Goal: Task Accomplishment & Management: Complete application form

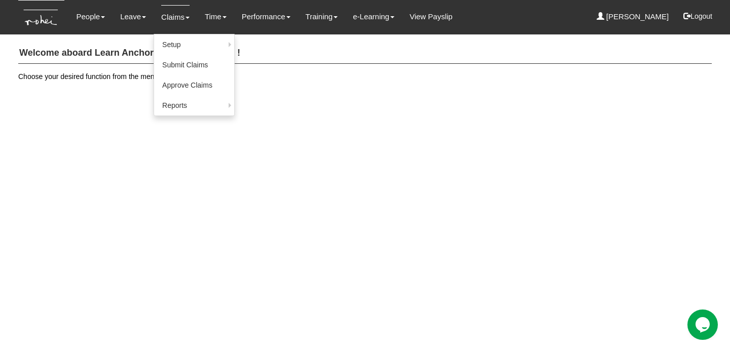
click at [168, 20] on link "Claims" at bounding box center [175, 17] width 28 height 24
click at [193, 60] on link "Submit Claims" at bounding box center [194, 65] width 80 height 20
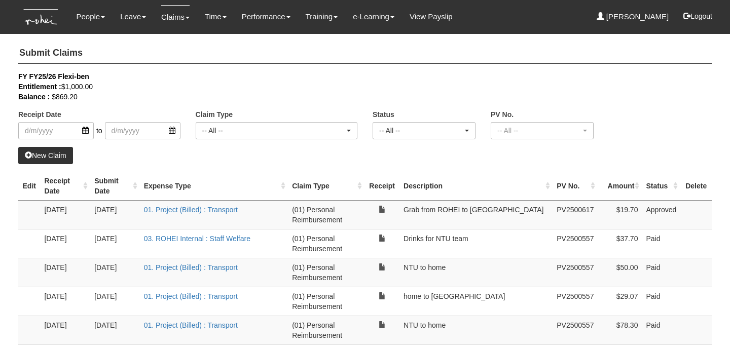
select select "50"
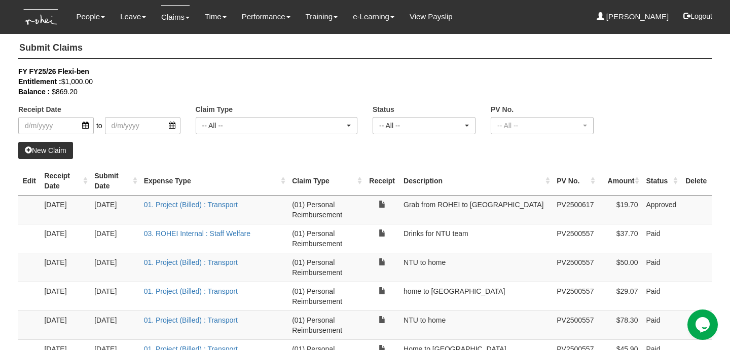
scroll to position [7, 0]
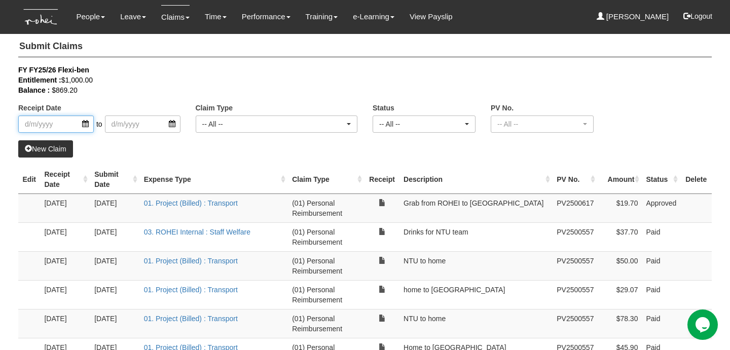
click at [74, 124] on input "search" at bounding box center [56, 124] width 76 height 17
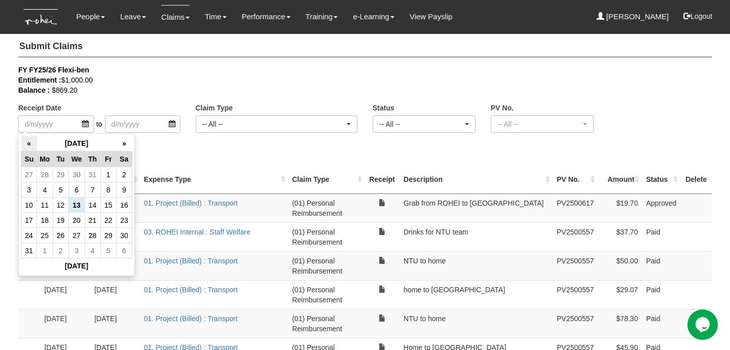
click at [29, 142] on th "«" at bounding box center [29, 144] width 16 height 16
click at [56, 234] on td "29" at bounding box center [61, 235] width 16 height 15
type input "[DATE]"
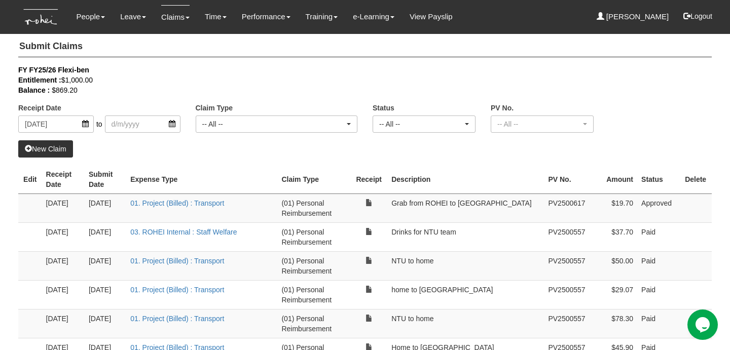
click at [40, 140] on div "Receipt Date [DATE] to Claim Type -- All -- (01) Personal Reimbursement (02) Ad…" at bounding box center [365, 103] width 709 height 76
select select "50"
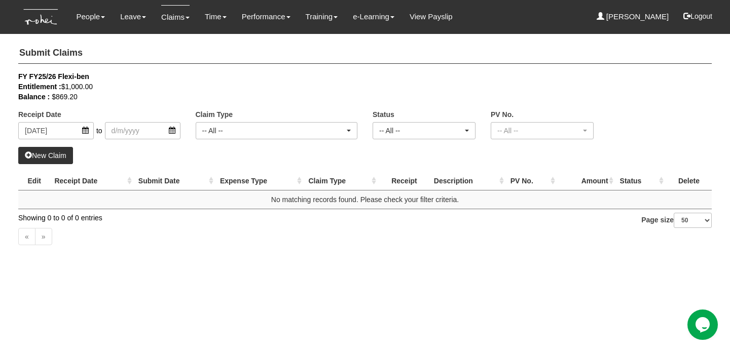
scroll to position [0, 0]
click at [53, 157] on link "New Claim" at bounding box center [45, 155] width 55 height 17
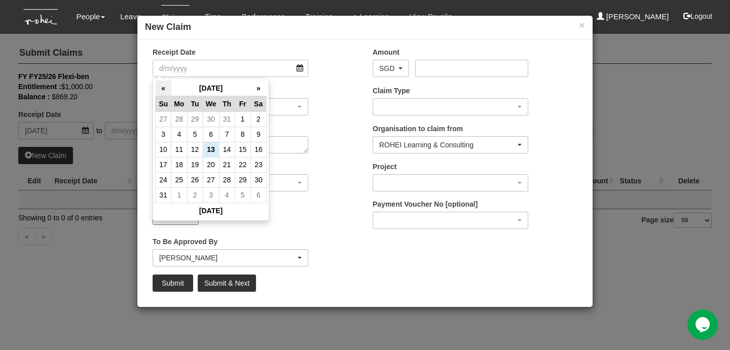
click at [157, 88] on th "«" at bounding box center [164, 89] width 16 height 16
click at [197, 179] on td "29" at bounding box center [195, 179] width 16 height 15
type input "[DATE]"
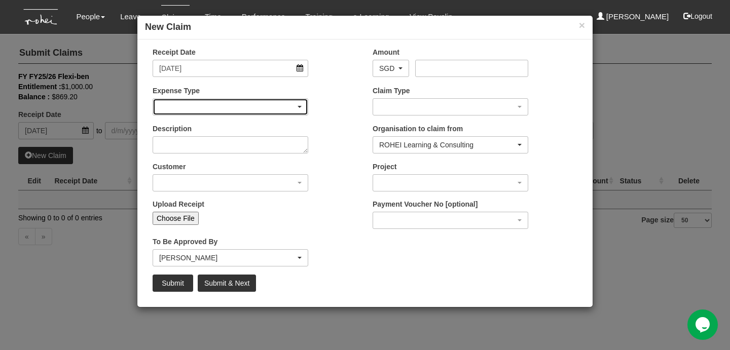
click at [236, 104] on div "button" at bounding box center [230, 107] width 155 height 16
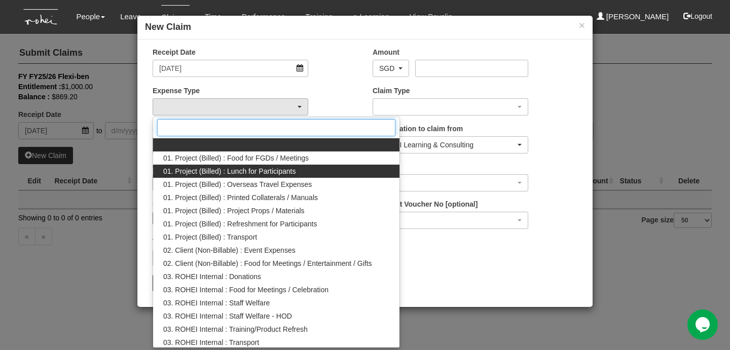
scroll to position [17, 0]
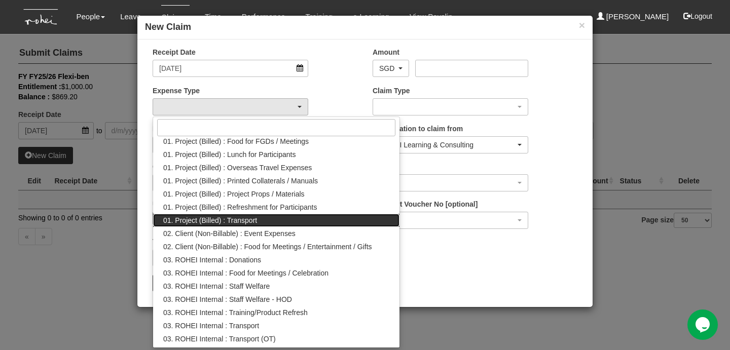
click at [265, 219] on link "01. Project (Billed) : Transport" at bounding box center [276, 220] width 246 height 13
select select "135"
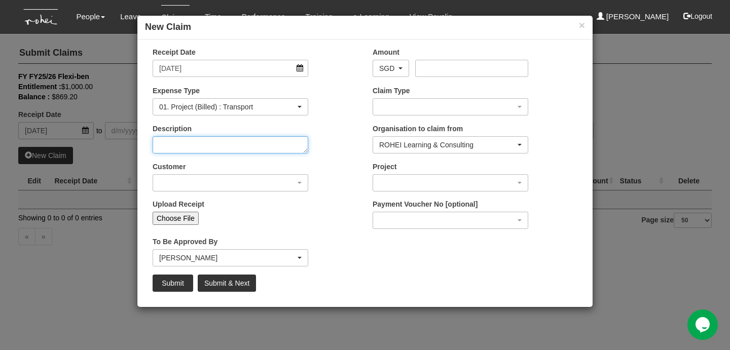
click at [232, 140] on textarea "Description" at bounding box center [231, 144] width 156 height 17
type textarea "Home to [PERSON_NAME] for pitch"
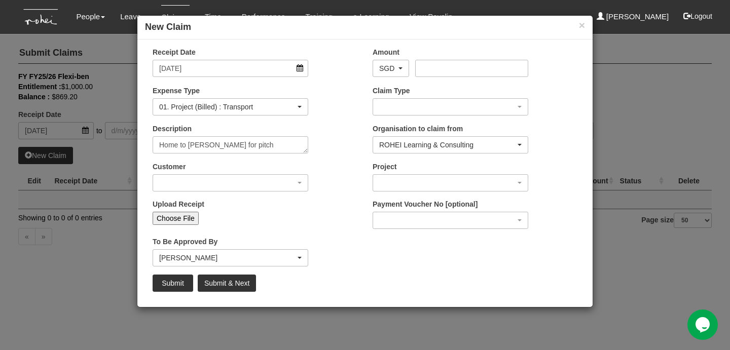
click at [182, 214] on input "Choose File" at bounding box center [176, 218] width 46 height 13
type input "C:\fakepath\[DATE] - Home to [PERSON_NAME].pdf"
type input "Choose Another File"
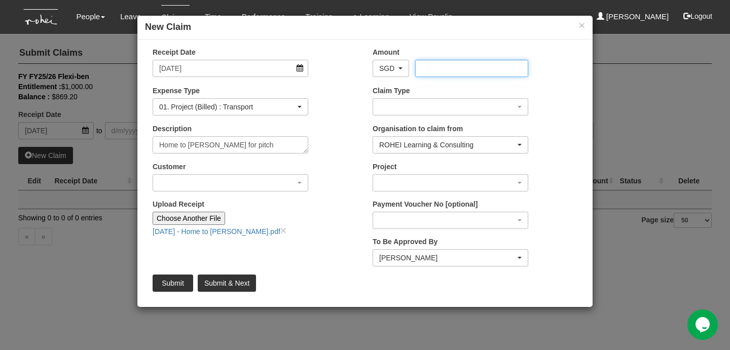
click at [437, 68] on input "Amount" at bounding box center [471, 68] width 113 height 17
type input "29.89"
click at [448, 117] on div "Claim Type (01) Personal Reimbursement (02) Advance Disbursement (03) [PERSON_N…" at bounding box center [475, 105] width 220 height 38
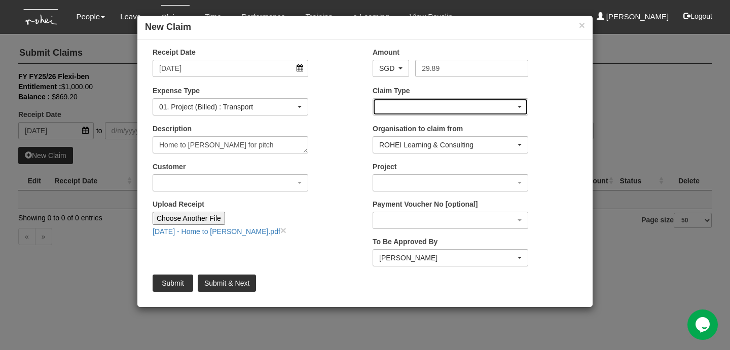
click at [431, 111] on div "button" at bounding box center [450, 107] width 155 height 16
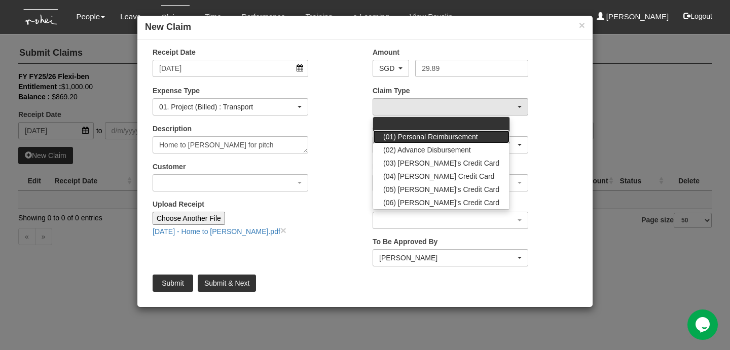
click at [433, 130] on link "(01) Personal Reimbursement" at bounding box center [441, 136] width 136 height 13
select select "14"
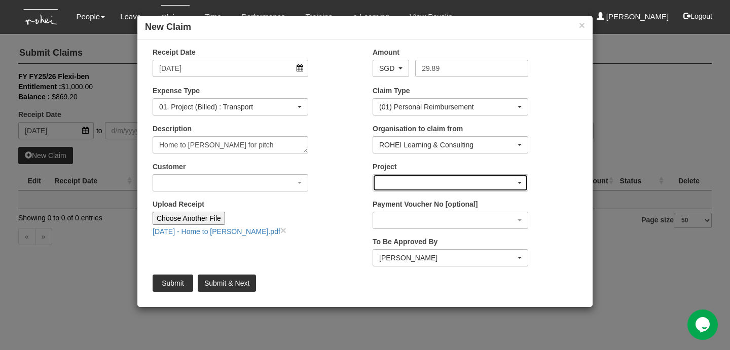
click at [428, 175] on div "button" at bounding box center [450, 183] width 155 height 16
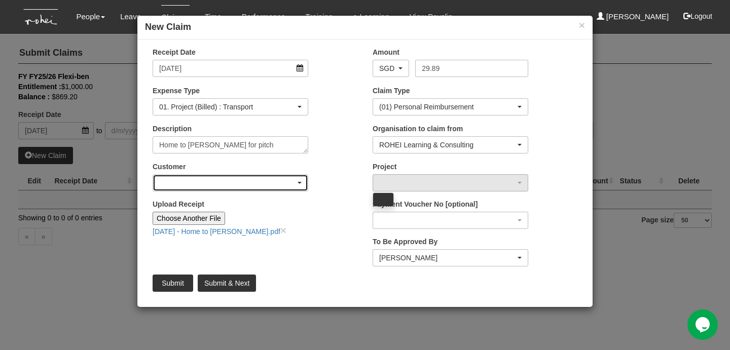
click at [250, 184] on div "button" at bounding box center [230, 183] width 155 height 16
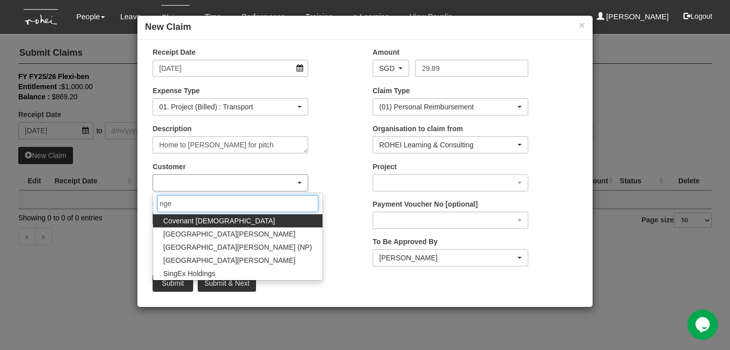
type input "ngee"
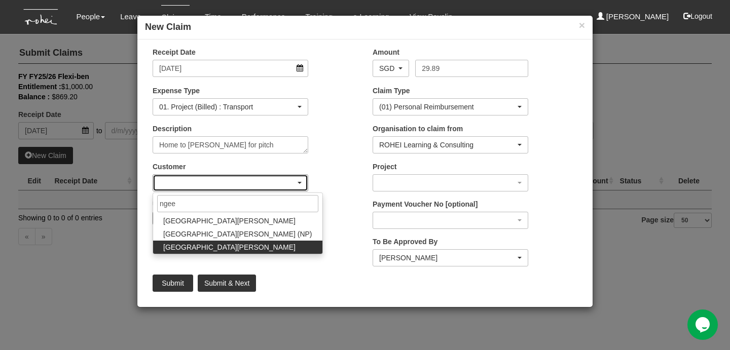
select select "730"
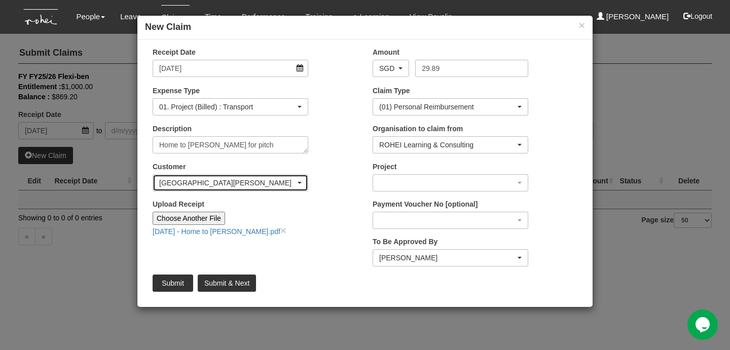
click at [213, 178] on div "[GEOGRAPHIC_DATA][PERSON_NAME]" at bounding box center [227, 183] width 136 height 10
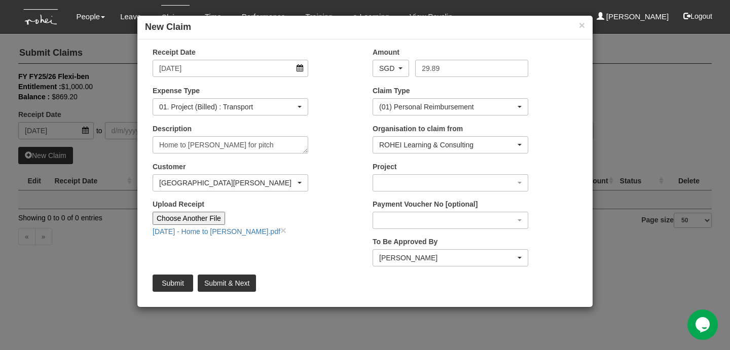
scroll to position [6110, 0]
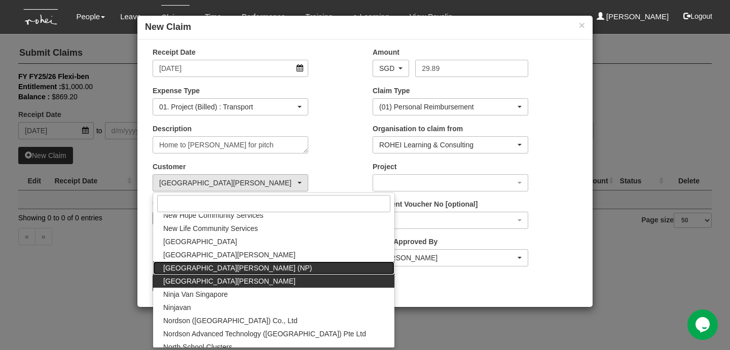
click at [227, 270] on span "[GEOGRAPHIC_DATA][PERSON_NAME] (NP)" at bounding box center [237, 268] width 149 height 10
select select "114"
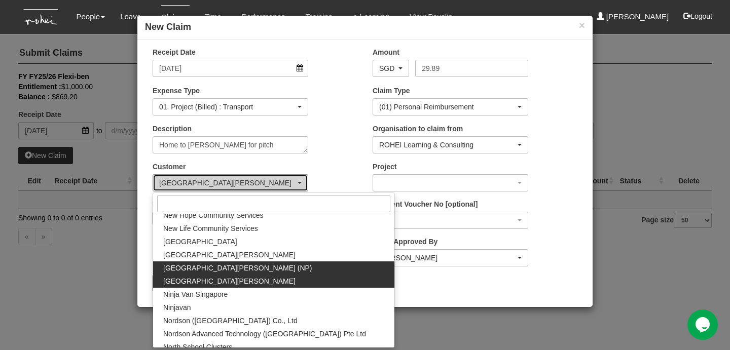
scroll to position [0, 0]
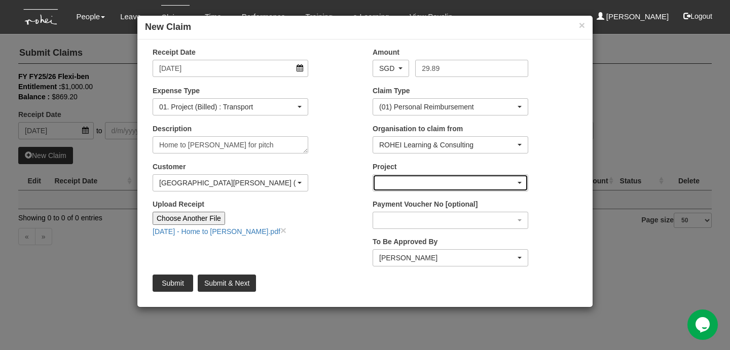
click at [454, 175] on div "button" at bounding box center [450, 183] width 155 height 16
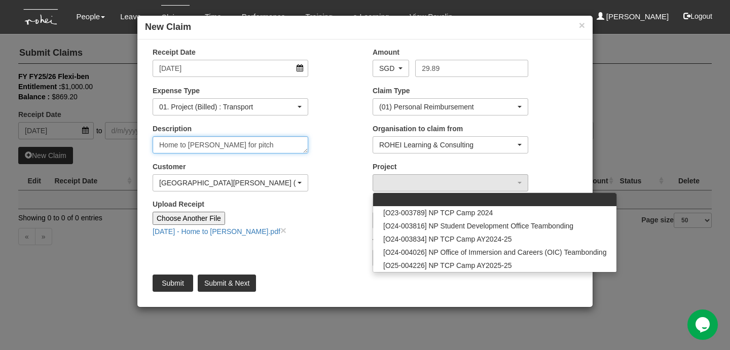
click at [277, 140] on textarea "Home to [PERSON_NAME] for pitch" at bounding box center [231, 144] width 156 height 17
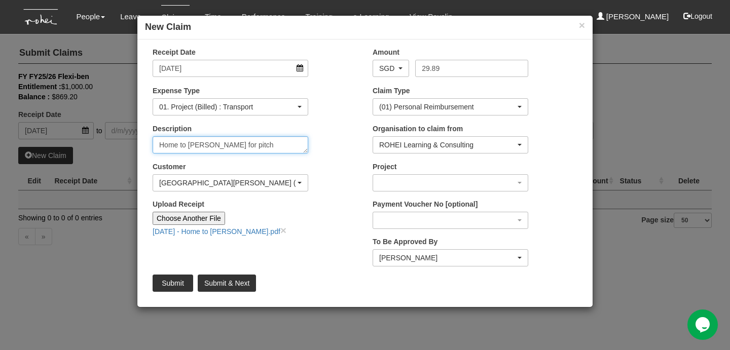
click at [259, 147] on textarea "Home to [PERSON_NAME] for pitch" at bounding box center [231, 144] width 156 height 17
type textarea "Home to [PERSON_NAME] for Demo"
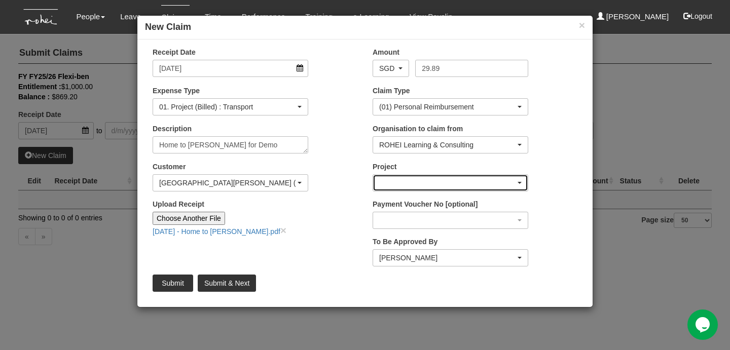
click at [478, 187] on div "button" at bounding box center [450, 183] width 155 height 16
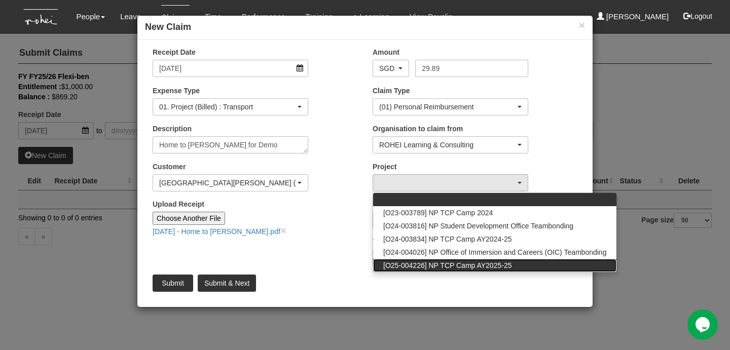
click at [480, 267] on span "[O25-004226] NP TCP Camp AY2025-25" at bounding box center [447, 266] width 128 height 10
select select "2846"
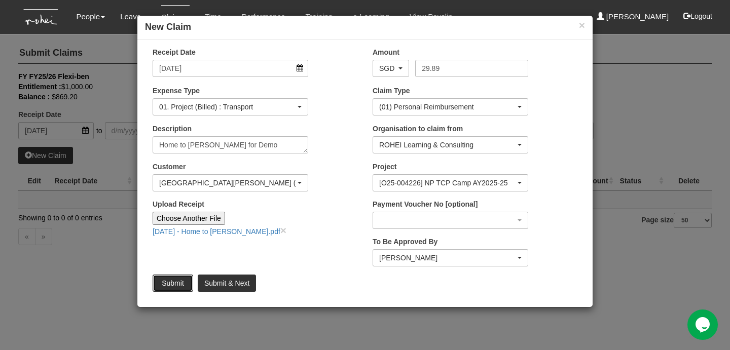
click at [167, 284] on input "Submit" at bounding box center [173, 283] width 41 height 17
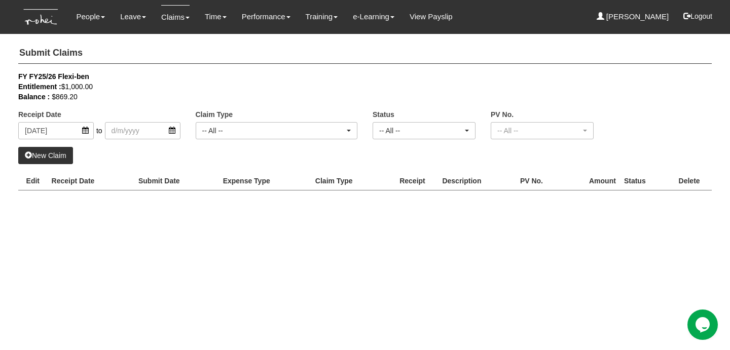
select select "50"
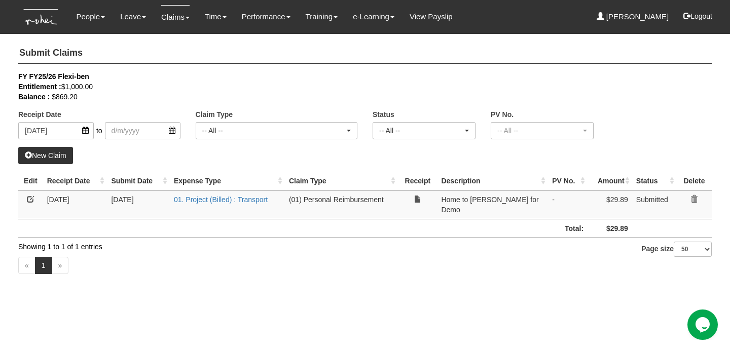
click at [43, 155] on link "New Claim" at bounding box center [45, 155] width 55 height 17
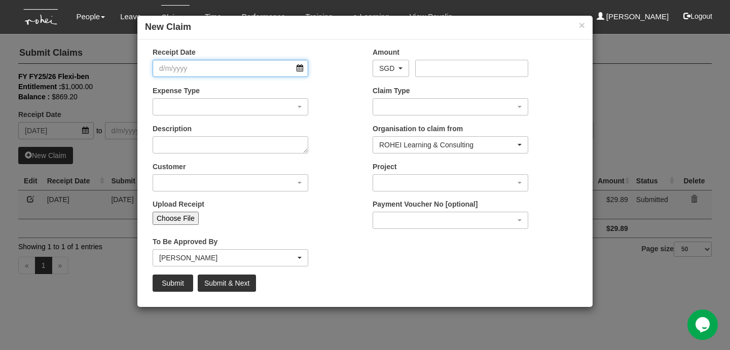
click at [218, 69] on input "Receipt Date" at bounding box center [231, 68] width 156 height 17
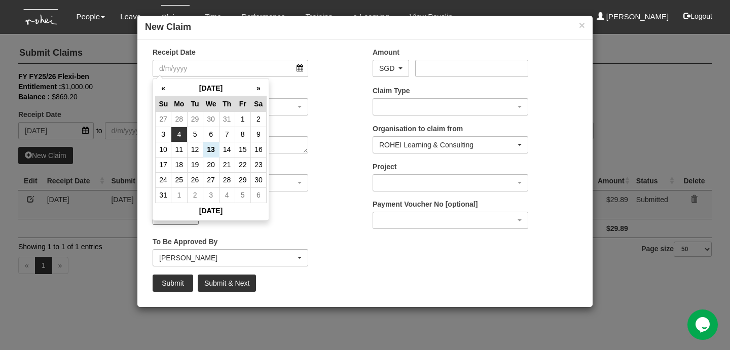
click at [182, 133] on td "4" at bounding box center [179, 134] width 16 height 15
type input "[DATE]"
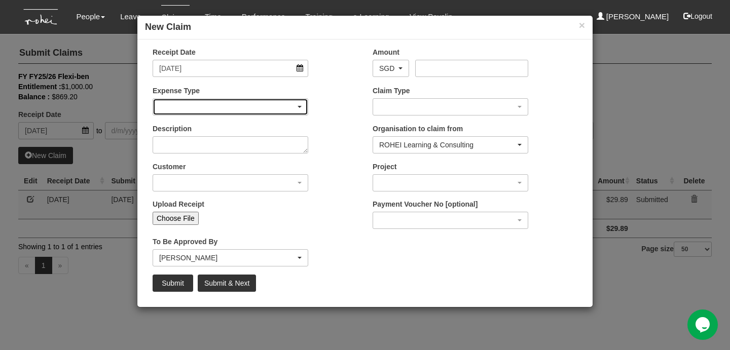
click at [203, 104] on div "button" at bounding box center [230, 107] width 155 height 16
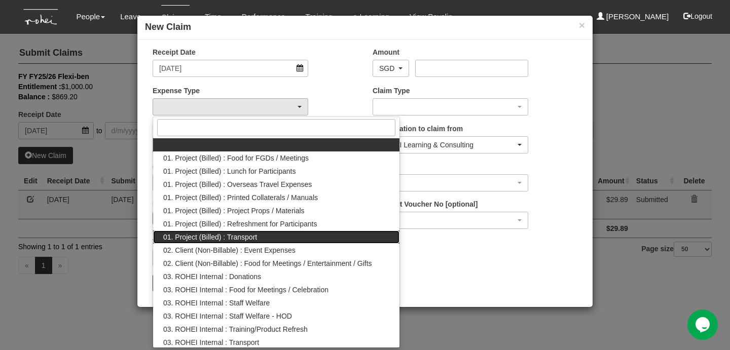
click at [247, 239] on span "01. Project (Billed) : Transport" at bounding box center [210, 237] width 94 height 10
select select "135"
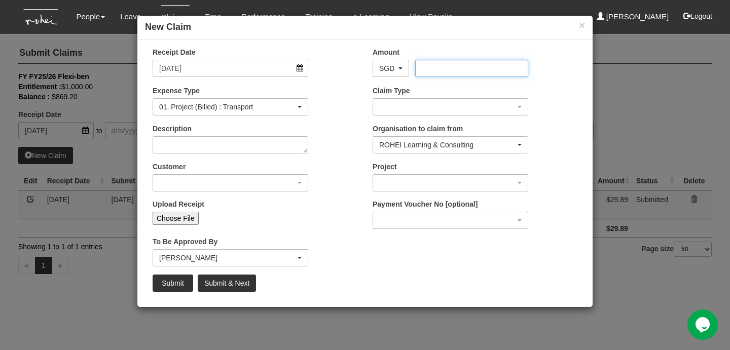
click at [432, 65] on input "Amount" at bounding box center [471, 68] width 113 height 17
type input "33.30"
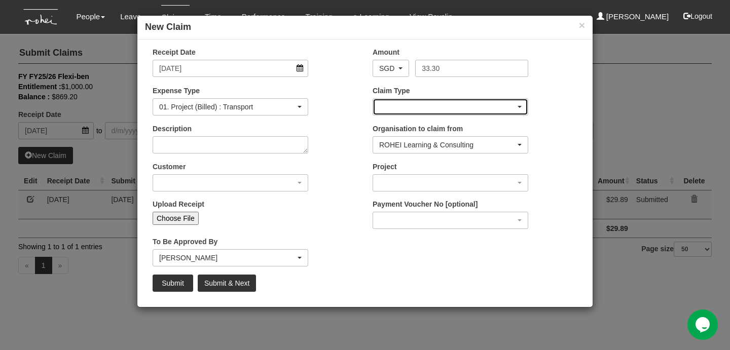
click at [468, 103] on div "button" at bounding box center [450, 107] width 155 height 16
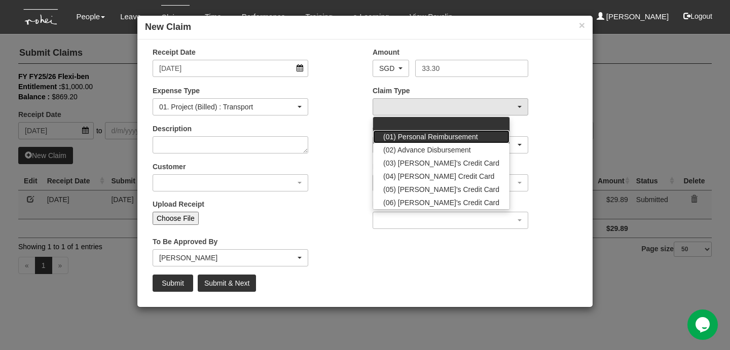
click at [453, 132] on span "(01) Personal Reimbursement" at bounding box center [430, 137] width 95 height 10
select select "14"
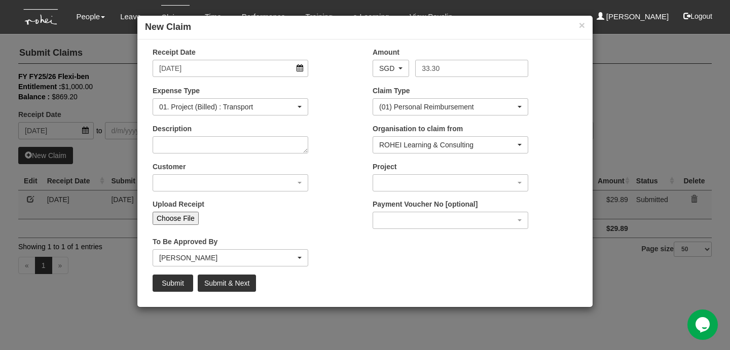
click at [315, 148] on div "Description" at bounding box center [230, 139] width 171 height 30
click at [259, 146] on textarea "Description" at bounding box center [231, 144] width 156 height 17
type textarea "N"
type textarea "Transport from home to [GEOGRAPHIC_DATA]"
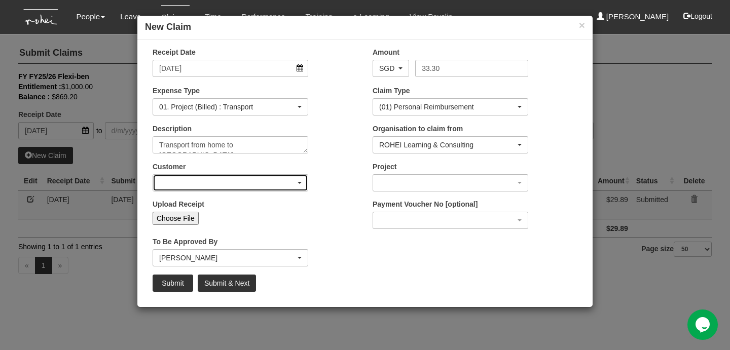
click at [290, 183] on div "button" at bounding box center [230, 183] width 155 height 16
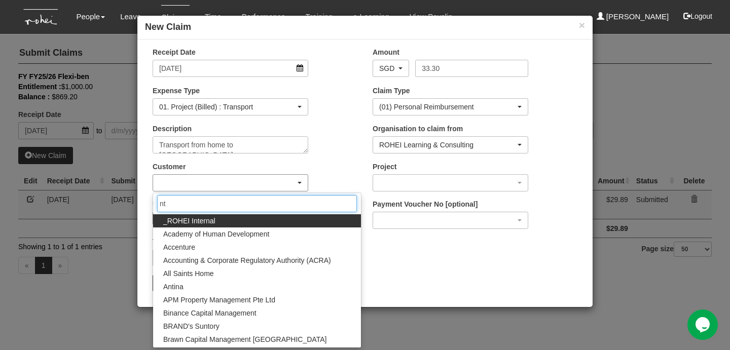
type input "ntu"
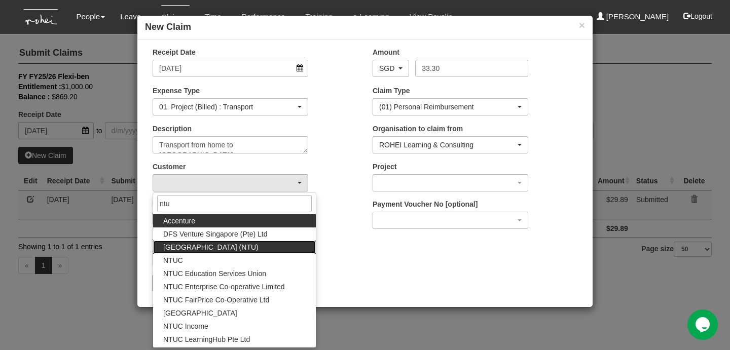
click at [259, 244] on span "[GEOGRAPHIC_DATA] (NTU)" at bounding box center [210, 247] width 95 height 10
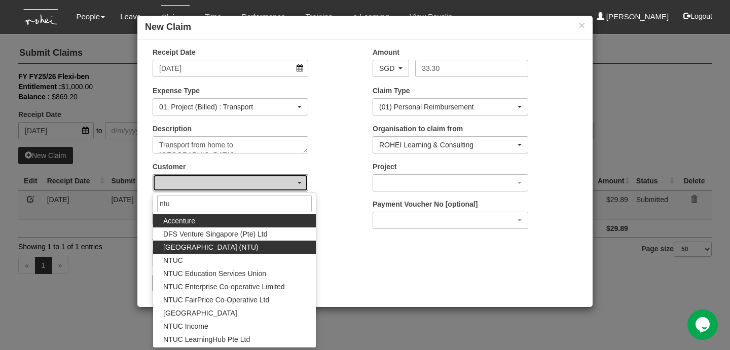
select select "59"
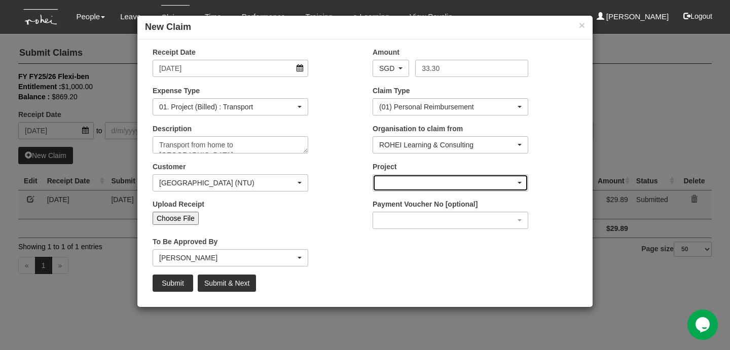
click at [402, 190] on div "button" at bounding box center [450, 183] width 155 height 16
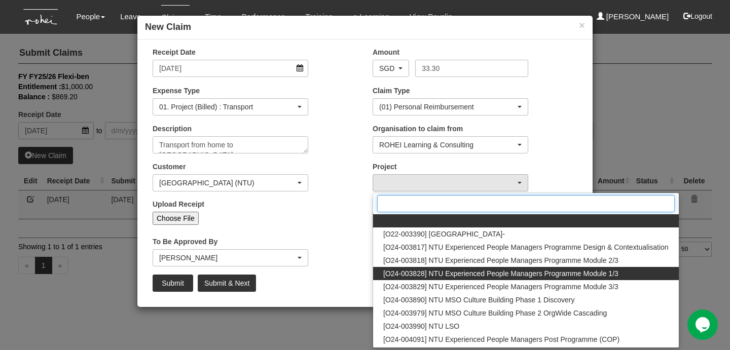
scroll to position [11, 0]
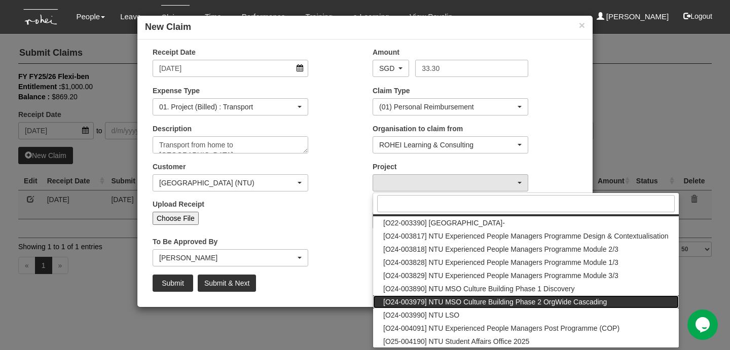
click at [475, 306] on span "[O24-003979] NTU MSO Culture Building Phase 2 OrgWide Cascading" at bounding box center [495, 302] width 224 height 10
select select "2613"
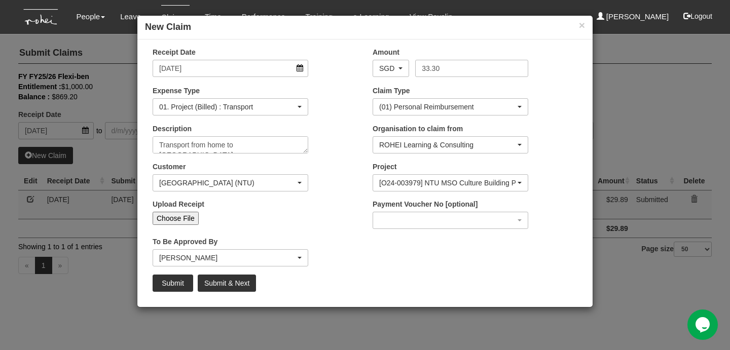
click at [182, 221] on input "Choose File" at bounding box center [176, 218] width 46 height 13
type input "C:\fakepath\[DATE] Home to [GEOGRAPHIC_DATA]pdf"
type input "Choose Another File"
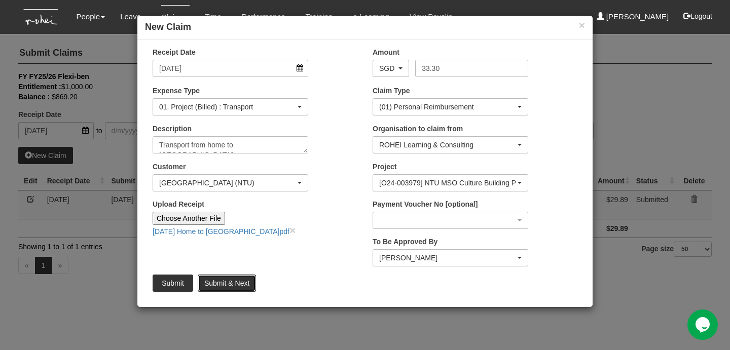
click at [226, 281] on input "Submit & Next" at bounding box center [227, 283] width 58 height 17
type input "Choose File"
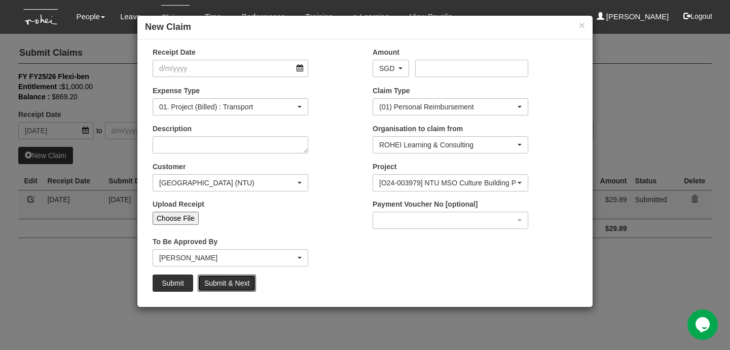
select select "50"
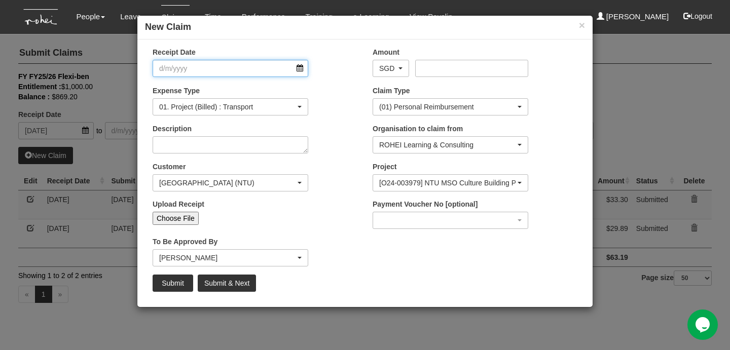
click at [206, 68] on input "Receipt Date" at bounding box center [231, 68] width 156 height 17
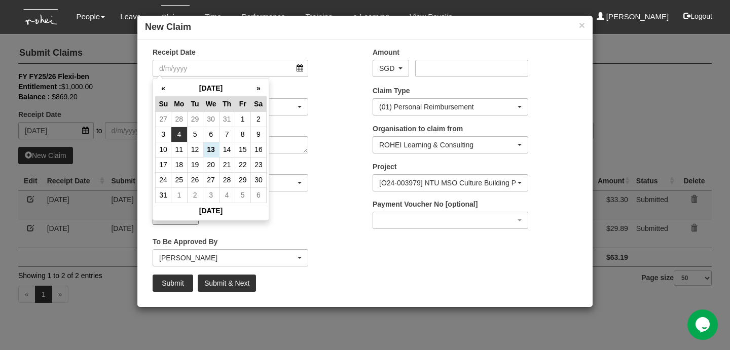
click at [181, 133] on td "4" at bounding box center [179, 134] width 16 height 15
type input "[DATE]"
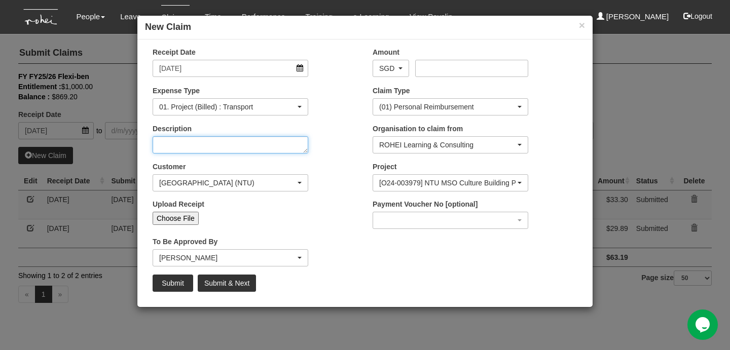
click at [198, 143] on textarea "Description" at bounding box center [231, 144] width 156 height 17
type textarea "N"
type textarea "Transport NTU to Home"
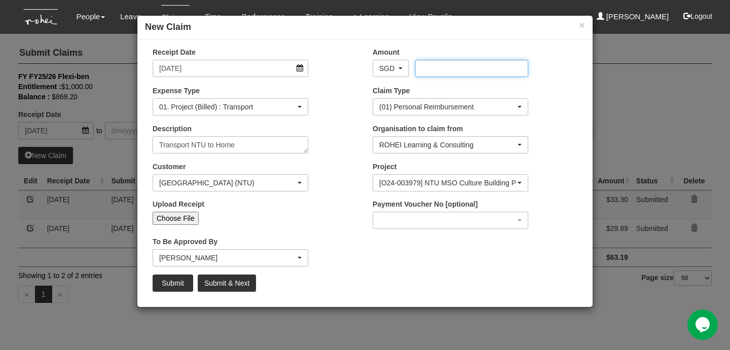
click at [429, 69] on input "Amount" at bounding box center [471, 68] width 113 height 17
click at [188, 222] on input "Choose File" at bounding box center [176, 218] width 46 height 13
type input "C:\fakepath\[DATE] NTU to Home.pdf"
type input "Choose Another File"
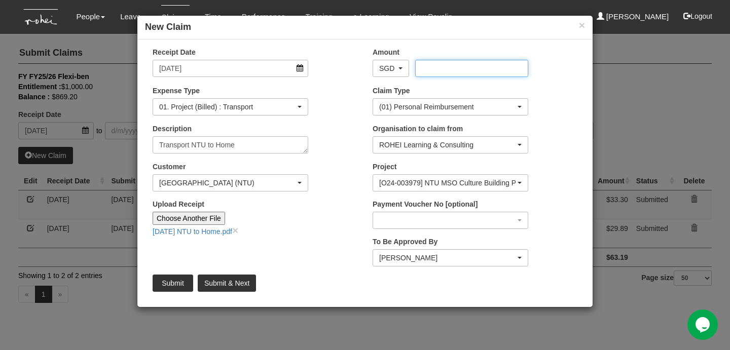
click at [444, 70] on input "Amount" at bounding box center [471, 68] width 113 height 17
type input "38.90"
click at [222, 282] on input "Submit & Next" at bounding box center [227, 283] width 58 height 17
type input "Choose File"
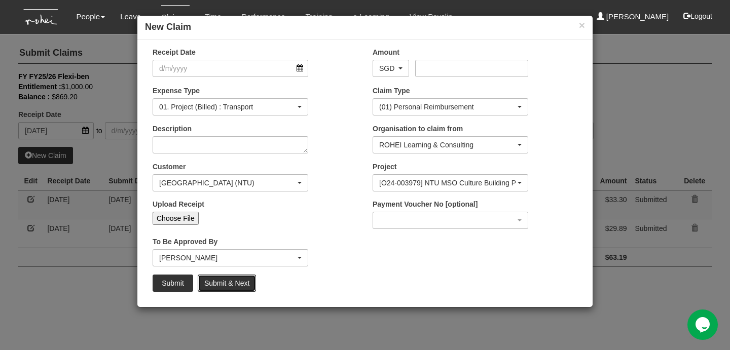
select select "50"
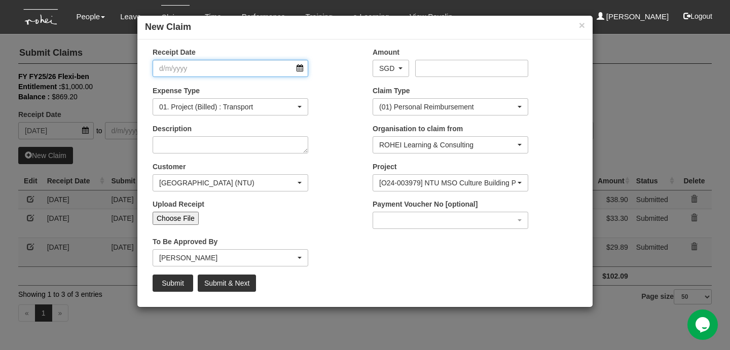
click at [200, 69] on input "Receipt Date" at bounding box center [231, 68] width 156 height 17
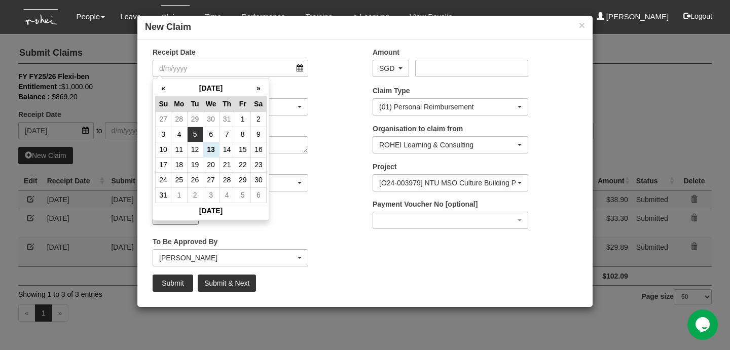
click at [193, 134] on td "5" at bounding box center [195, 134] width 16 height 15
type input "[DATE]"
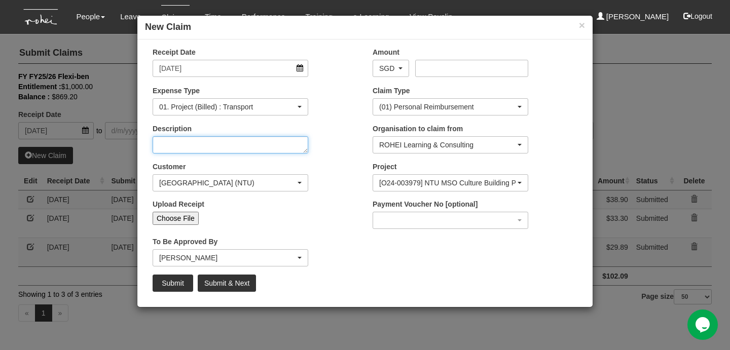
click at [200, 145] on textarea "Description" at bounding box center [231, 144] width 156 height 17
type textarea "Transport Home to [GEOGRAPHIC_DATA]"
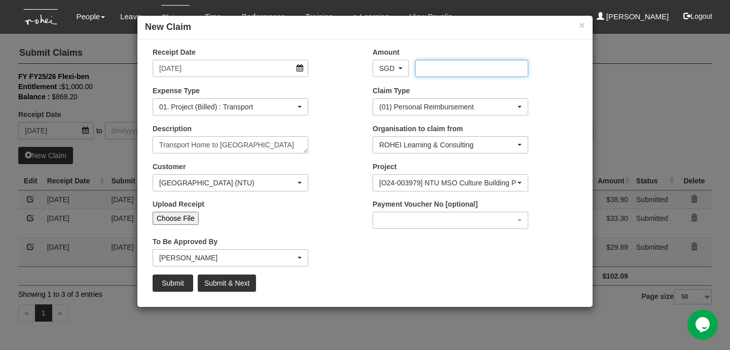
click at [459, 63] on input "Amount" at bounding box center [471, 68] width 113 height 17
click at [196, 220] on input "Choose File" at bounding box center [176, 218] width 46 height 13
type input "C:\fakepath\[DATE] Home to [GEOGRAPHIC_DATA]pdf"
type input "Choose Another File"
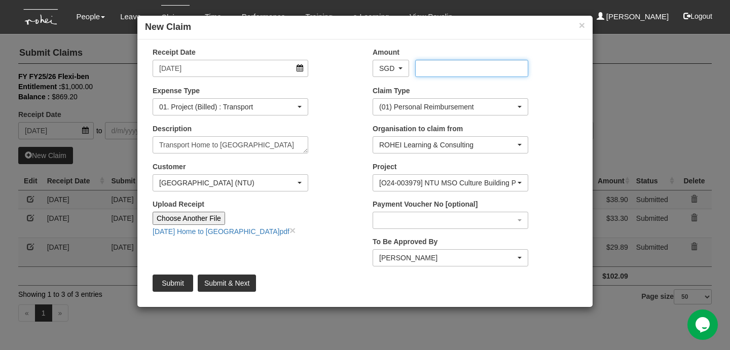
click at [480, 72] on input "Amount" at bounding box center [471, 68] width 113 height 17
type input "34.48"
click at [565, 158] on div "Organisation to claim from ROHEI Learning & Consulting ROHEI Learning & Consult…" at bounding box center [475, 143] width 220 height 38
click at [240, 278] on input "Submit & Next" at bounding box center [227, 283] width 58 height 17
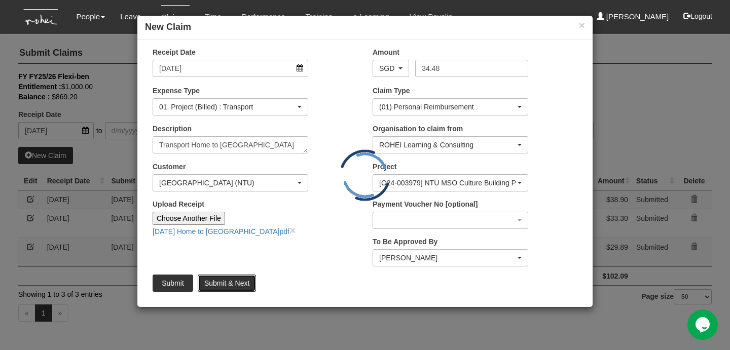
type input "Choose File"
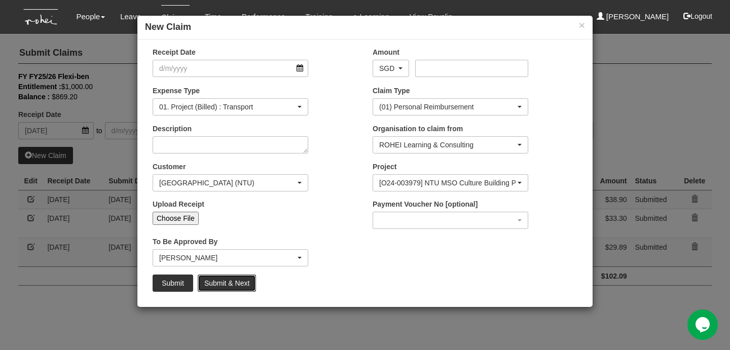
select select "50"
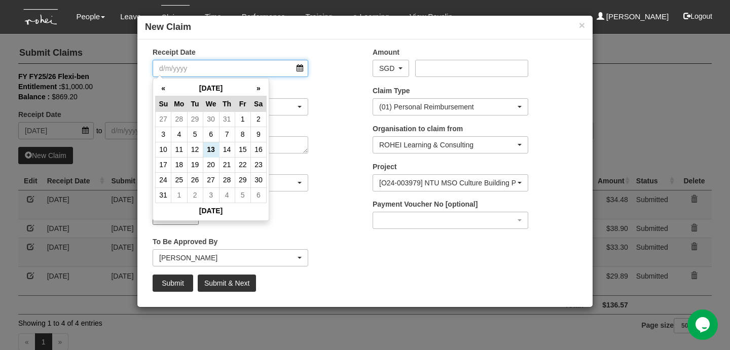
click at [231, 66] on input "Receipt Date" at bounding box center [231, 68] width 156 height 17
click at [191, 137] on td "5" at bounding box center [195, 134] width 16 height 15
type input "[DATE]"
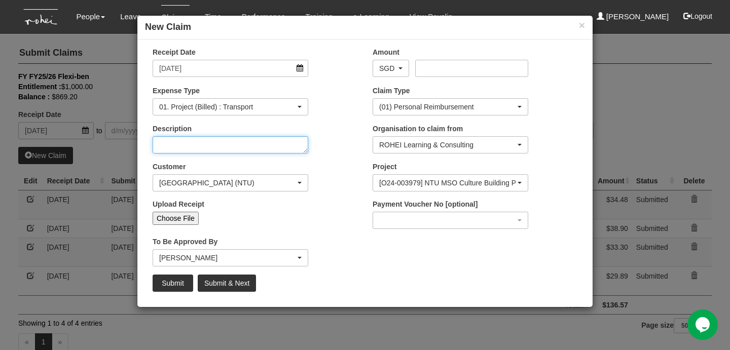
click at [198, 150] on textarea "Description" at bounding box center [231, 144] width 156 height 17
type textarea "Transport NTU to home"
click at [167, 220] on input "Choose File" at bounding box center [176, 218] width 46 height 13
type input "C:\fakepath\[DATE] NTU to Home.pdf"
type input "Choose Another File"
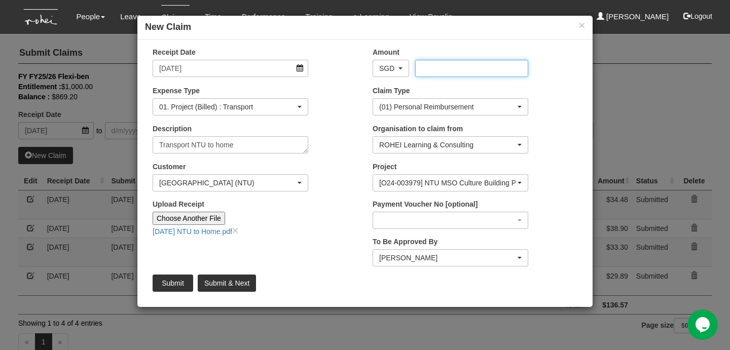
click at [429, 64] on input "Amount" at bounding box center [471, 68] width 113 height 17
type input "35.90"
click at [174, 289] on input "Submit" at bounding box center [173, 283] width 41 height 17
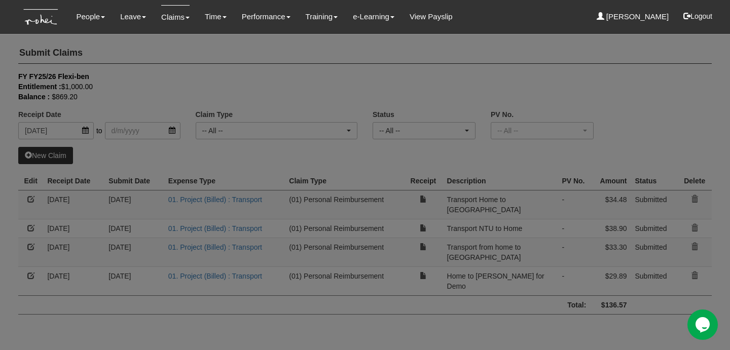
select select "50"
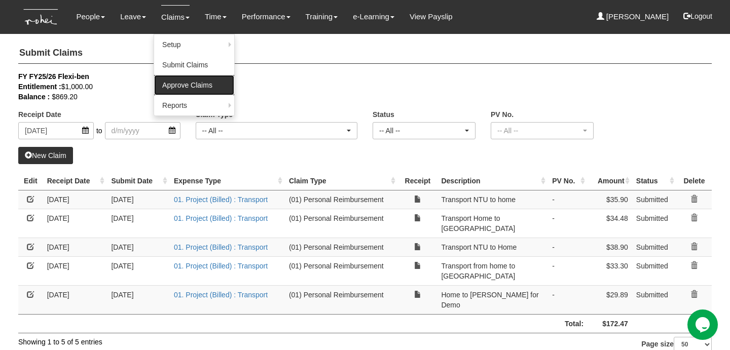
click at [185, 83] on link "Approve Claims" at bounding box center [194, 85] width 80 height 20
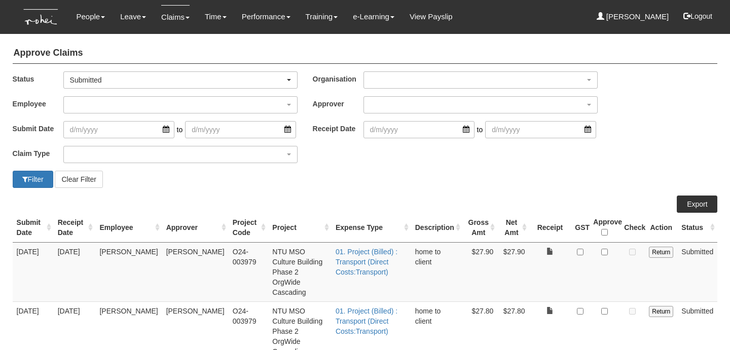
select select "50"
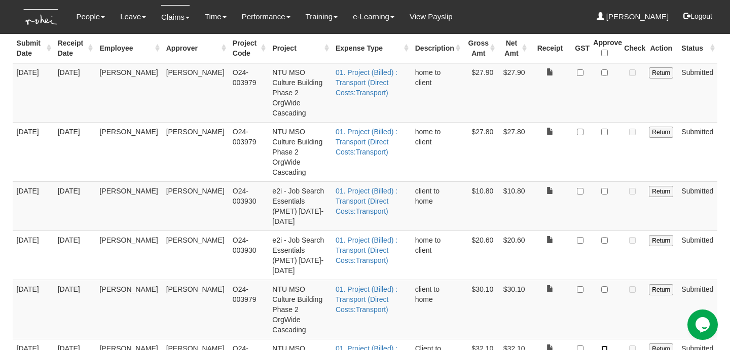
click at [608, 346] on input "checkbox" at bounding box center [604, 349] width 7 height 7
checkbox input "true"
click at [604, 78] on td at bounding box center [604, 92] width 31 height 59
click at [605, 71] on input "checkbox" at bounding box center [604, 72] width 7 height 7
checkbox input "true"
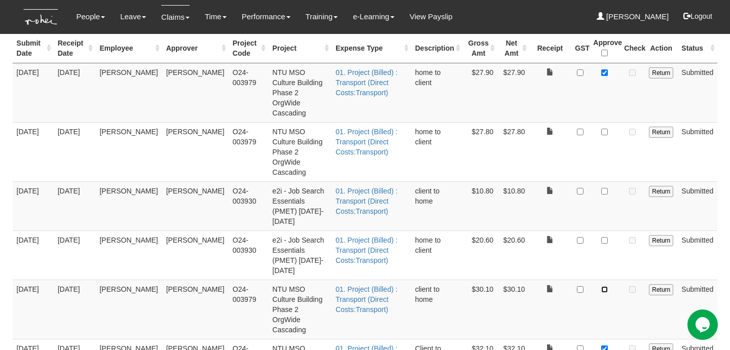
click at [606, 286] on input "checkbox" at bounding box center [604, 289] width 7 height 7
checkbox input "true"
click at [604, 129] on input "checkbox" at bounding box center [604, 132] width 7 height 7
checkbox input "true"
click at [605, 188] on input "checkbox" at bounding box center [604, 191] width 7 height 7
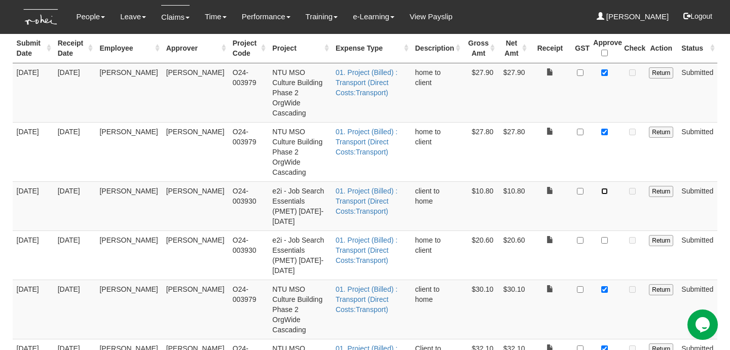
checkbox input "true"
click at [604, 237] on input "checkbox" at bounding box center [604, 240] width 7 height 7
checkbox input "true"
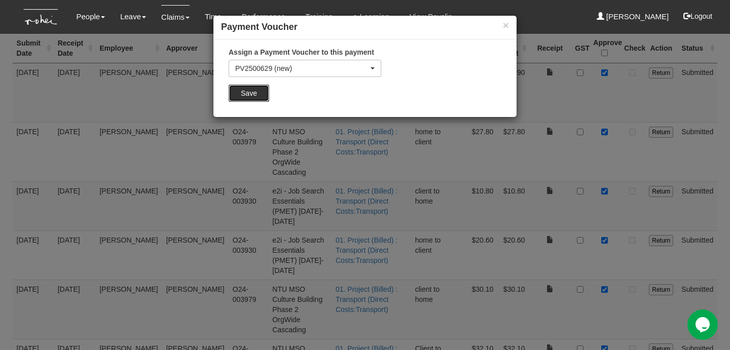
click at [250, 94] on input "Save" at bounding box center [249, 93] width 41 height 17
